Goal: Check status: Check status

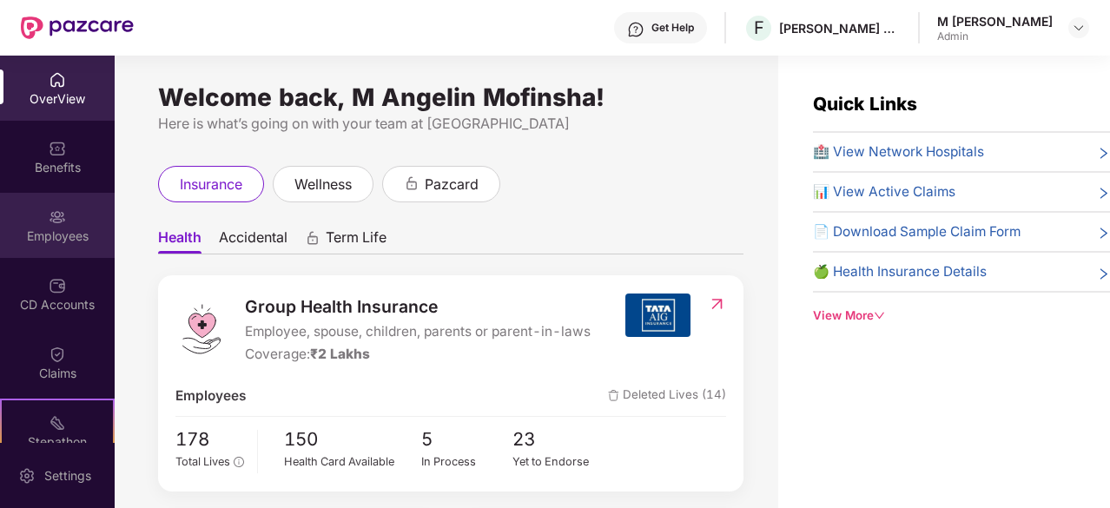
scroll to position [56, 0]
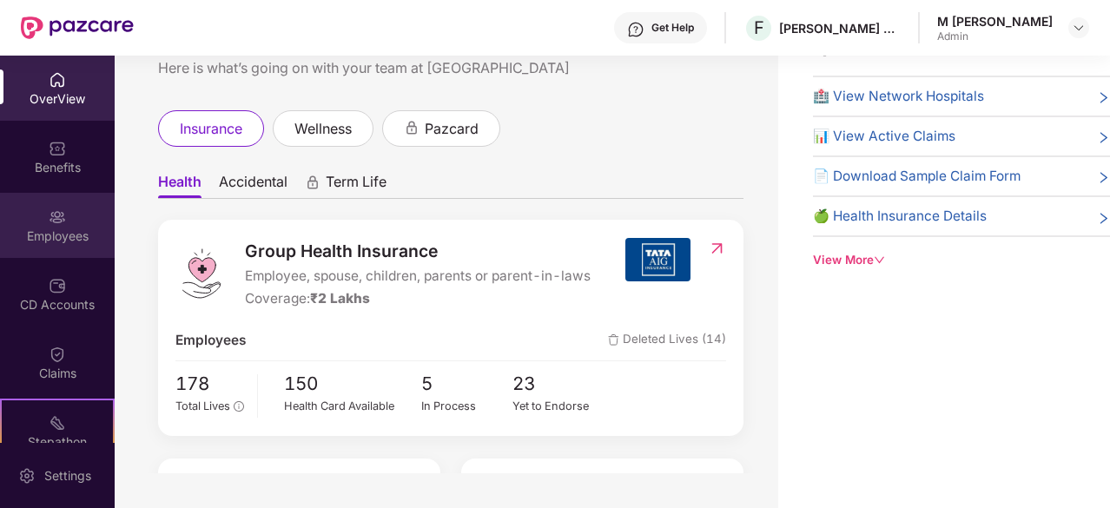
click at [82, 230] on div "Employees" at bounding box center [57, 235] width 115 height 17
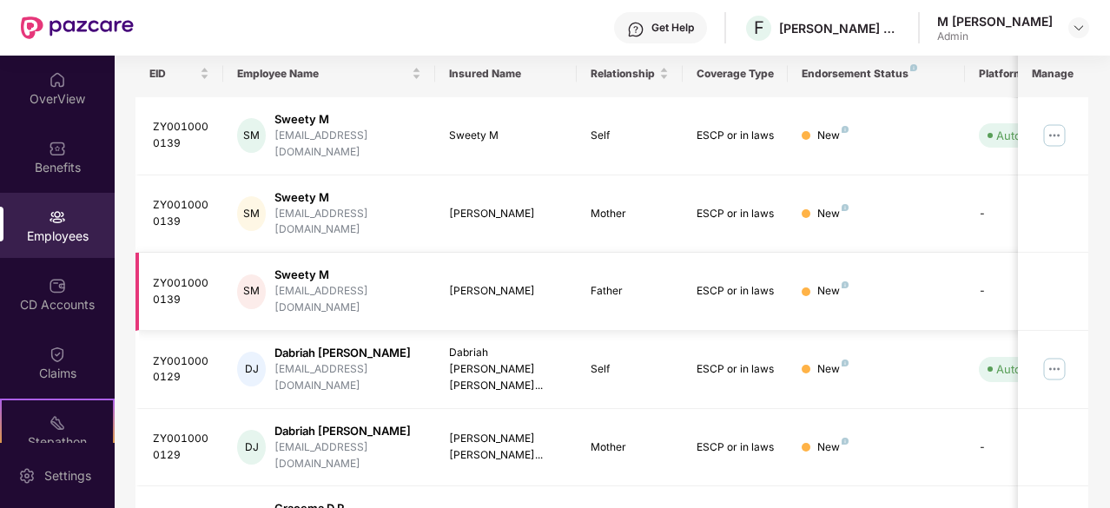
scroll to position [0, 0]
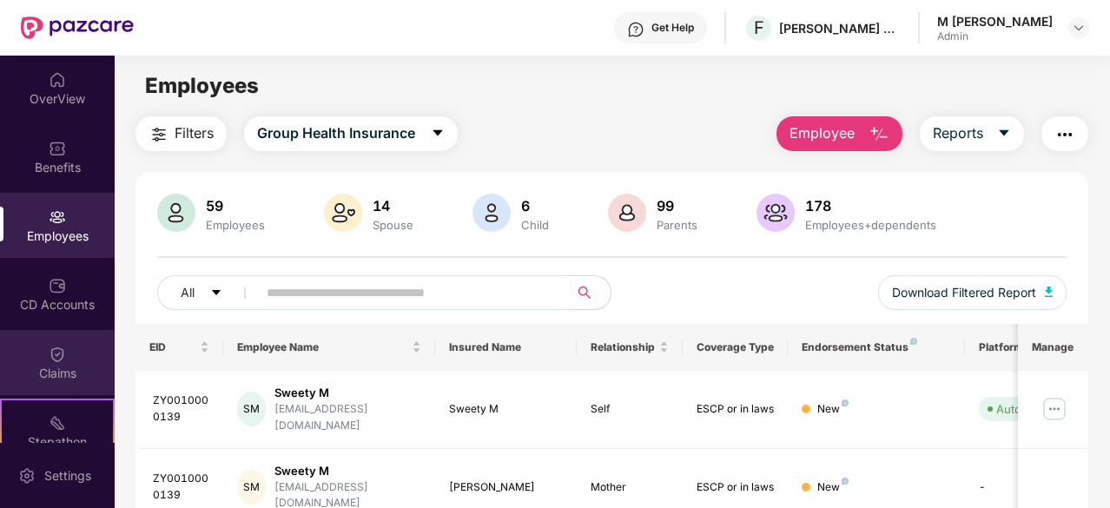
scroll to position [161, 0]
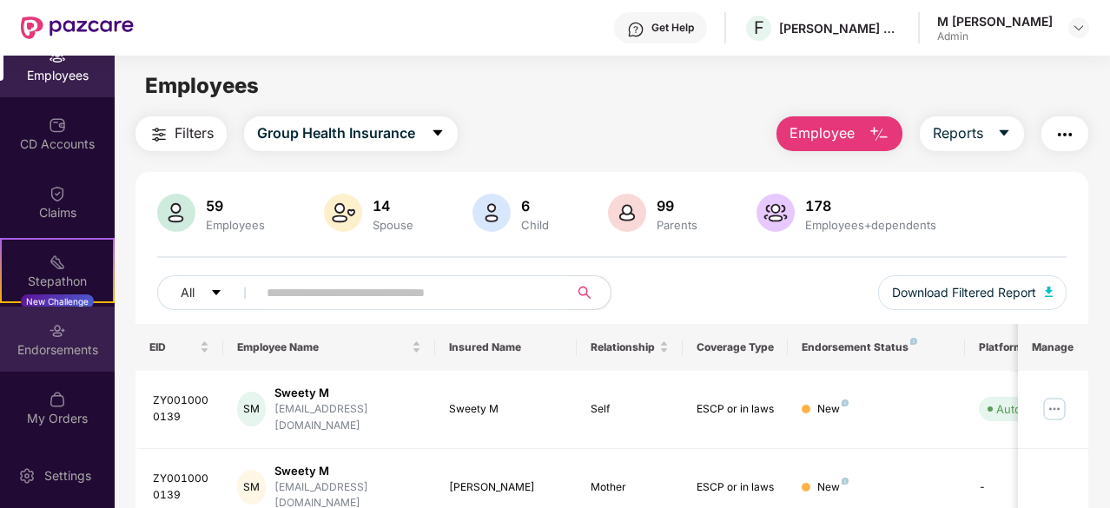
click at [62, 348] on div "Endorsements" at bounding box center [57, 349] width 115 height 17
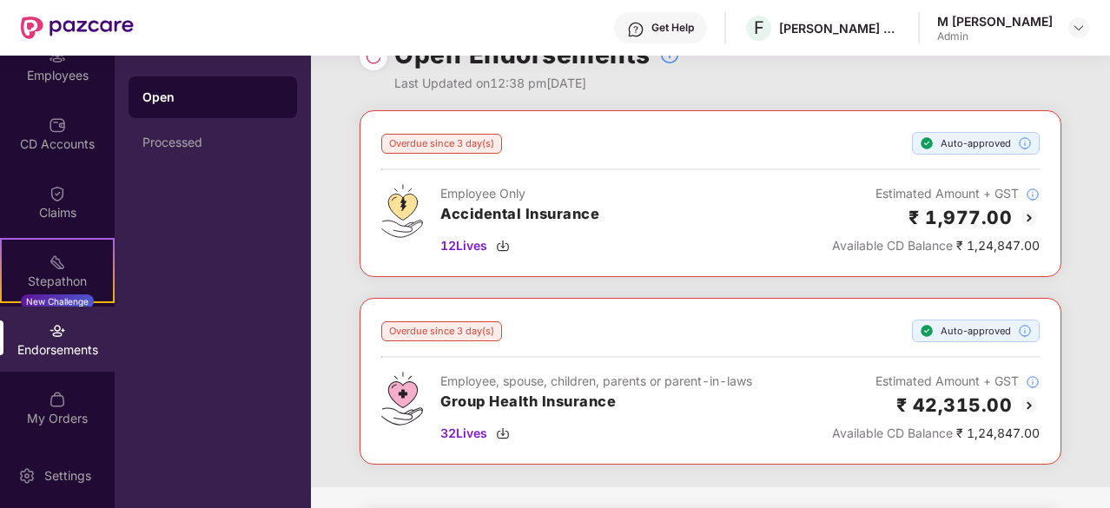
scroll to position [9, 0]
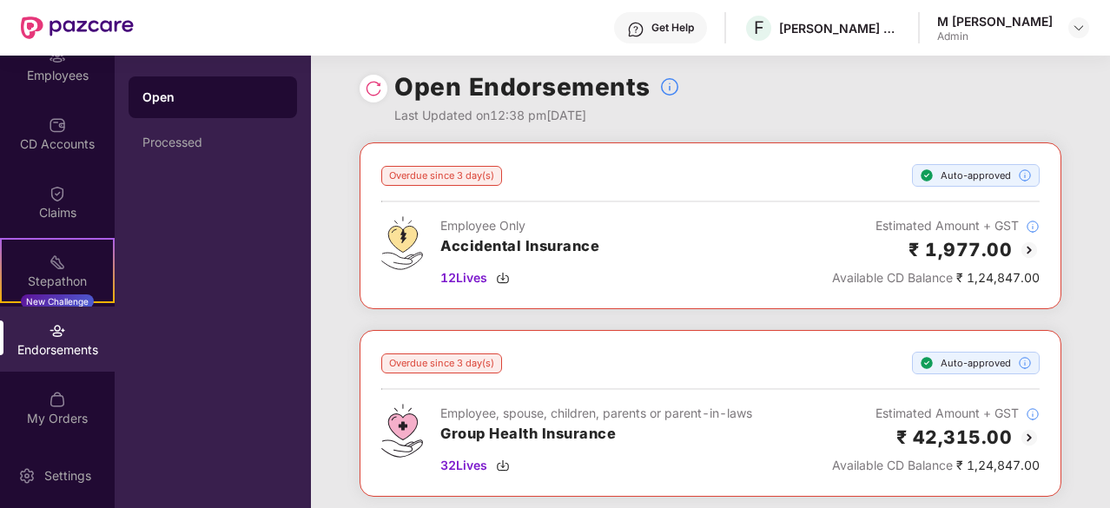
click at [377, 84] on img at bounding box center [373, 88] width 17 height 17
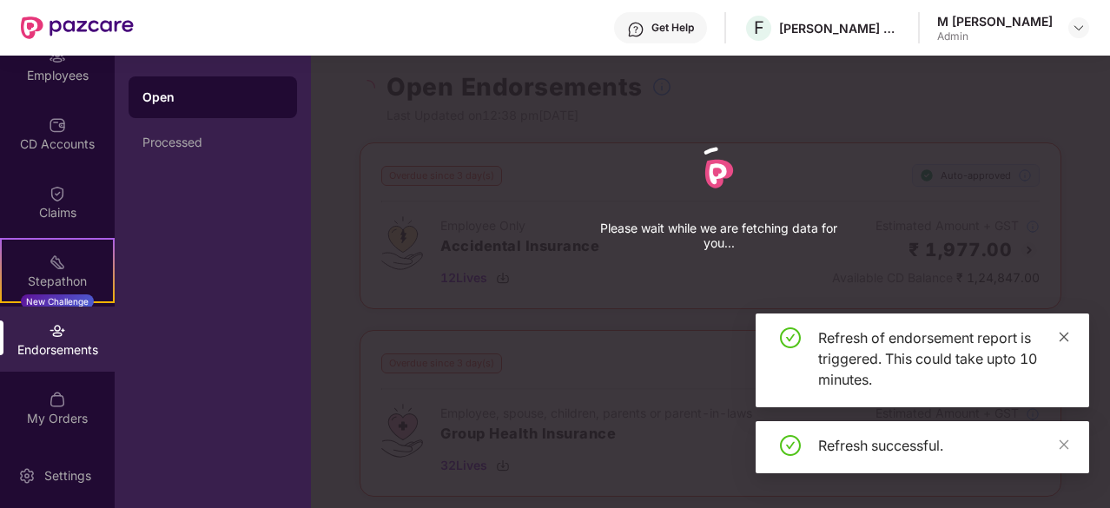
click at [1067, 405] on div "Refresh of endorsement report is triggered. This could take upto 10 minutes." at bounding box center [921, 360] width 333 height 94
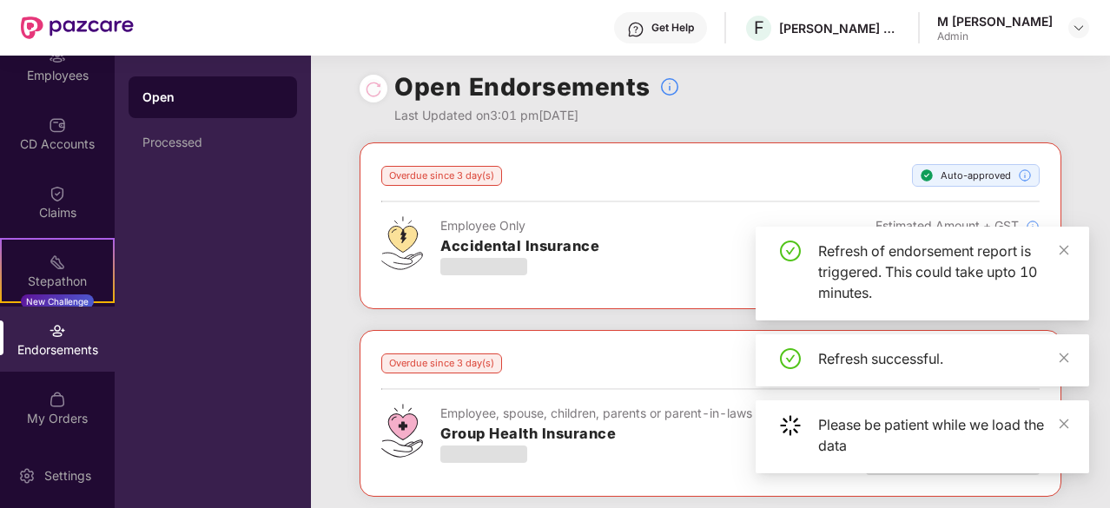
click at [1070, 355] on div "Refresh successful." at bounding box center [921, 360] width 333 height 52
click at [1063, 253] on icon "close" at bounding box center [1063, 250] width 12 height 12
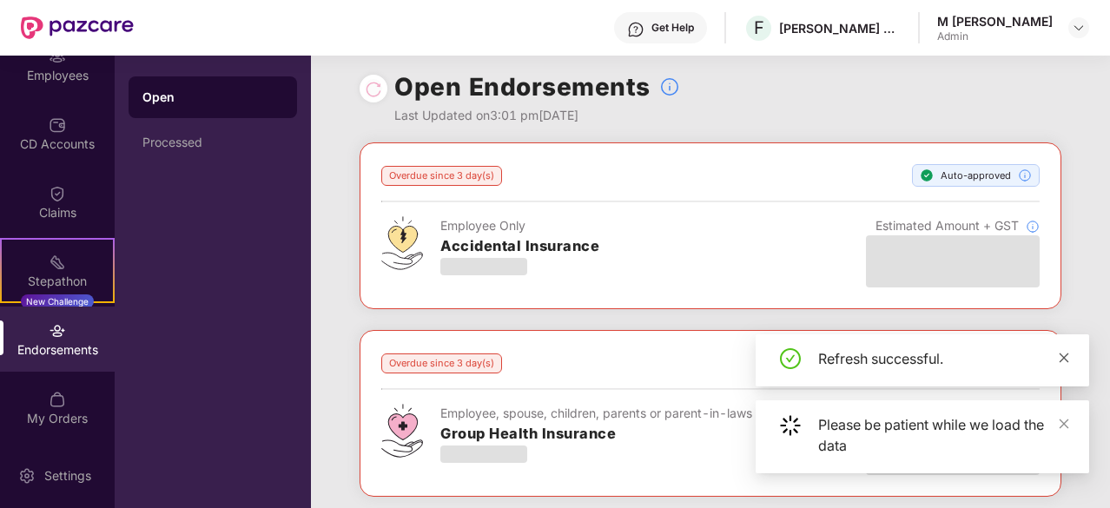
click at [1064, 357] on icon "close" at bounding box center [1064, 357] width 10 height 10
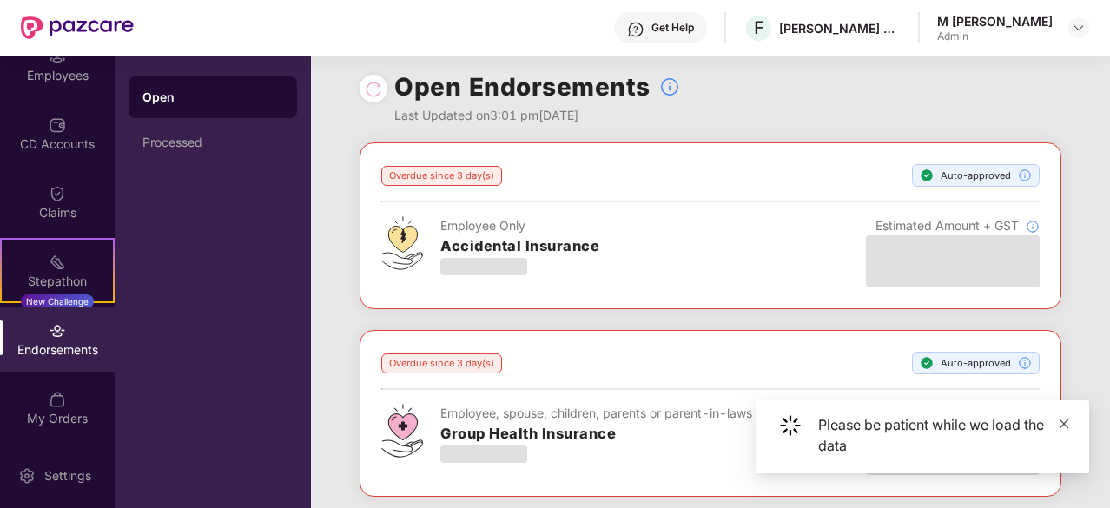
click at [1064, 419] on icon "close" at bounding box center [1063, 424] width 12 height 12
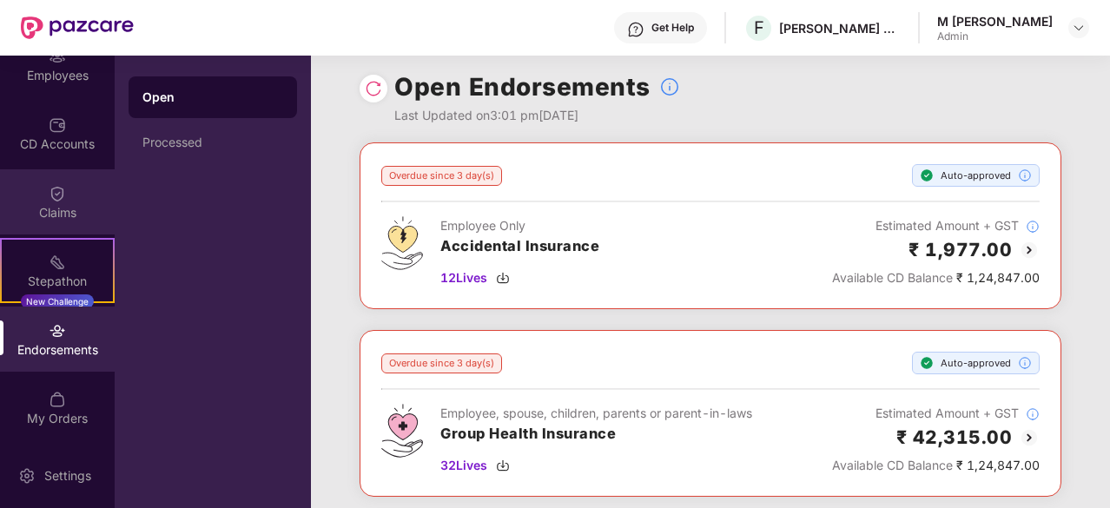
scroll to position [138, 0]
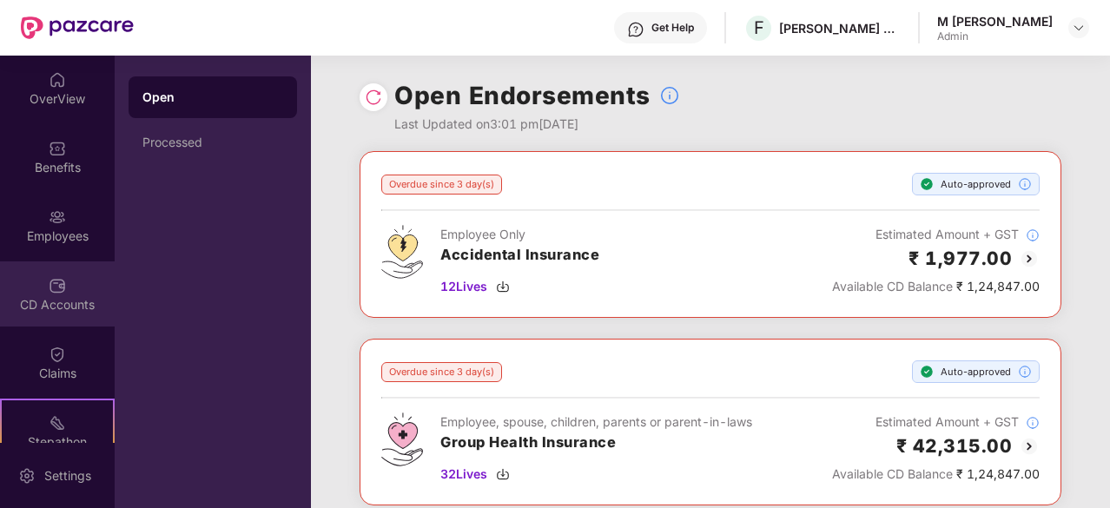
scroll to position [161, 0]
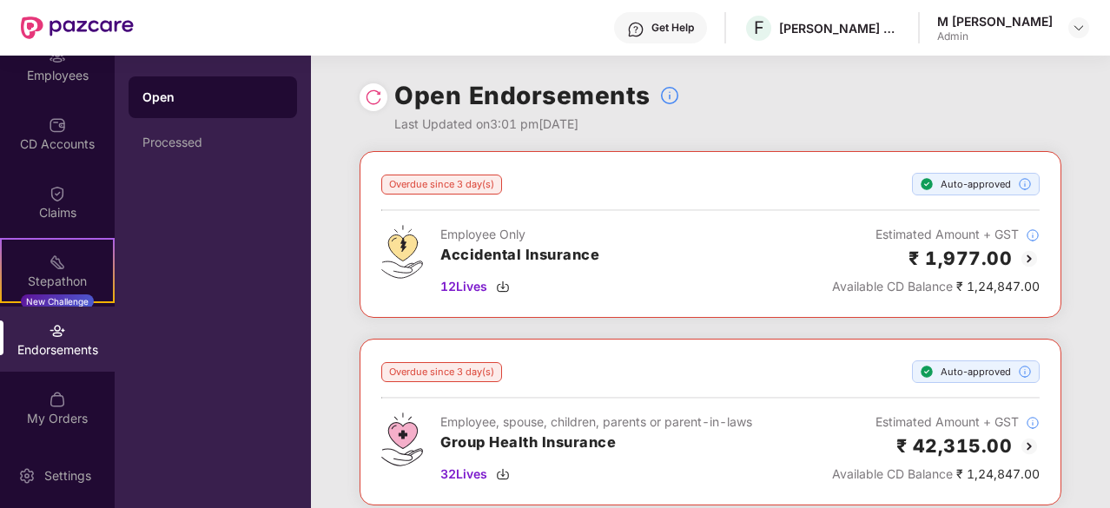
click at [68, 341] on div "Endorsements" at bounding box center [57, 349] width 115 height 17
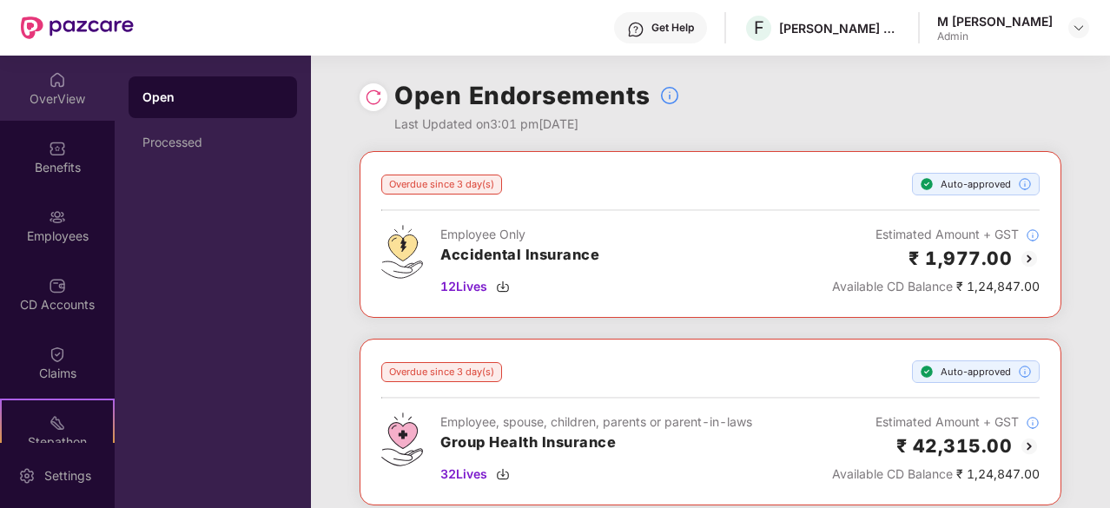
click at [56, 105] on div "OverView" at bounding box center [57, 98] width 115 height 17
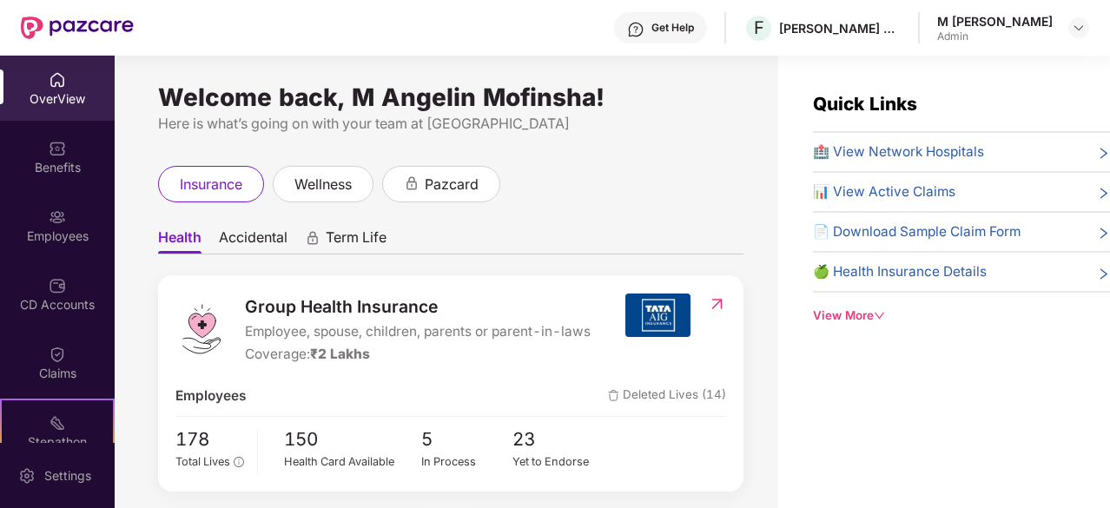
click at [56, 117] on div "OverView" at bounding box center [57, 88] width 115 height 65
